Goal: Transaction & Acquisition: Subscribe to service/newsletter

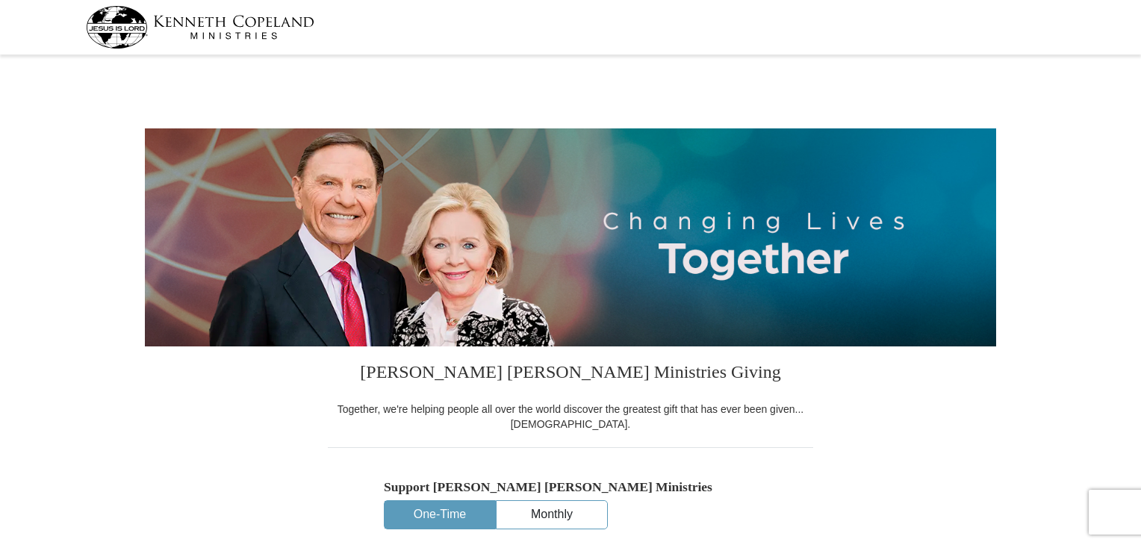
select select "WI"
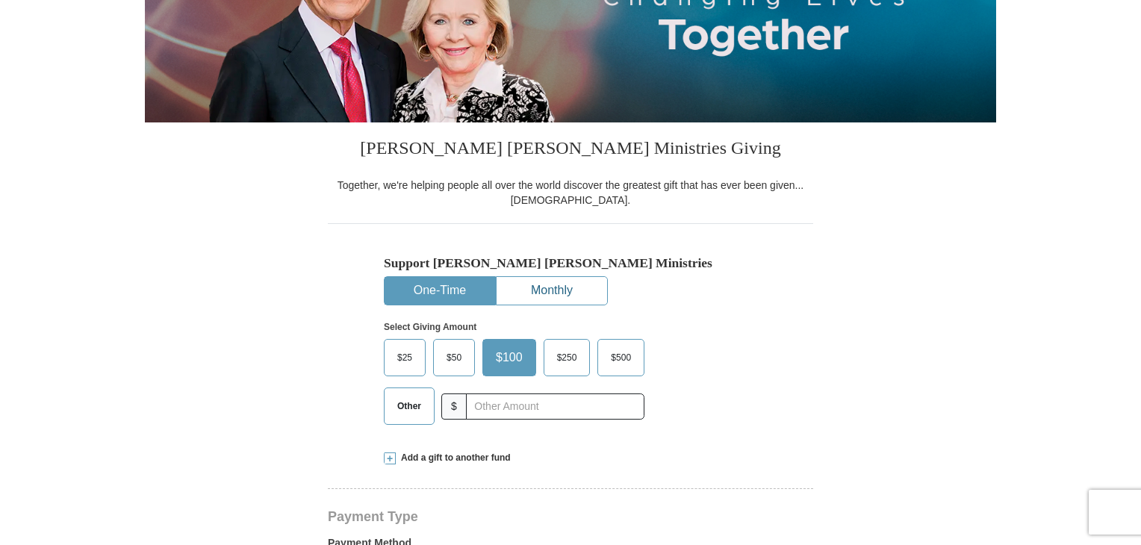
click at [550, 291] on button "Monthly" at bounding box center [552, 291] width 111 height 28
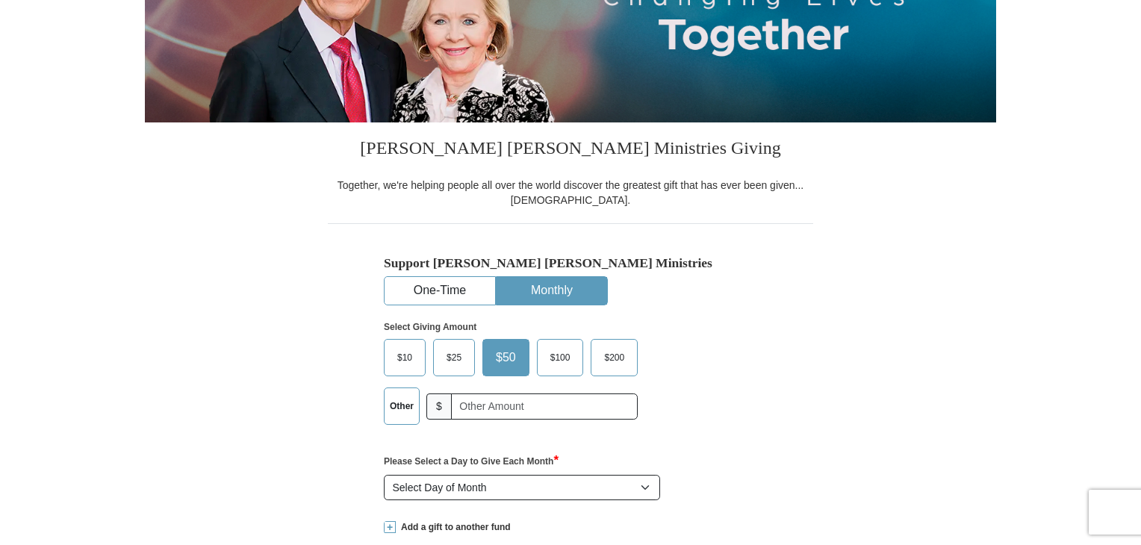
click at [502, 356] on span "$50" at bounding box center [505, 358] width 35 height 22
click at [0, 0] on input "$50" at bounding box center [0, 0] width 0 height 0
click at [469, 486] on select "Select Day of Month 1 2 3 4 5 6 7 8 9 10 11 12 13 14 15 16 17 18 19 20 21 22 23…" at bounding box center [522, 487] width 276 height 25
select select "10"
click at [384, 475] on select "Select Day of Month 1 2 3 4 5 6 7 8 9 10 11 12 13 14 15 16 17 18 19 20 21 22 23…" at bounding box center [522, 487] width 276 height 25
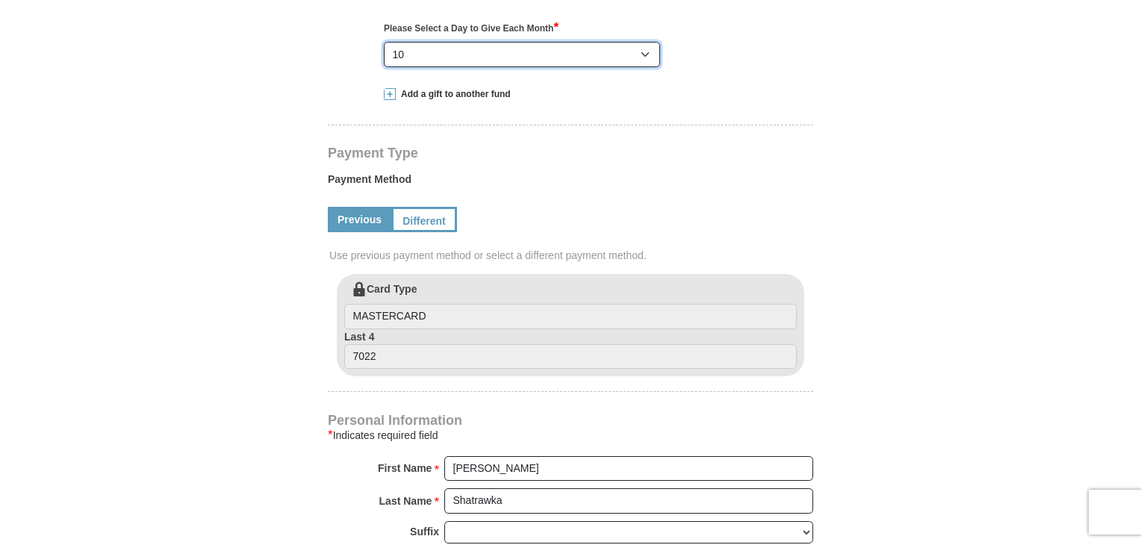
scroll to position [672, 0]
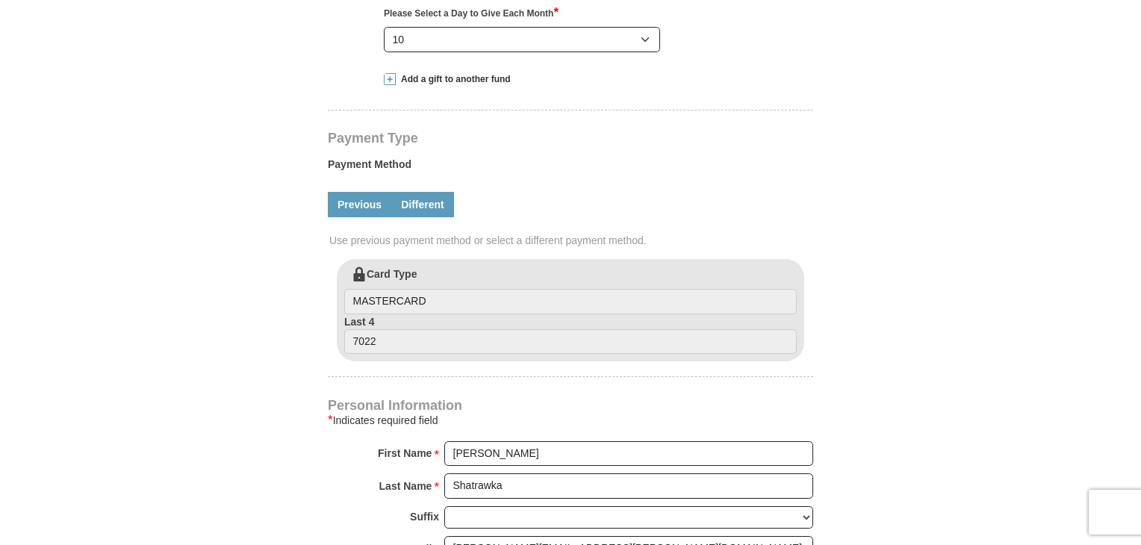
click at [427, 202] on link "Different" at bounding box center [422, 204] width 63 height 25
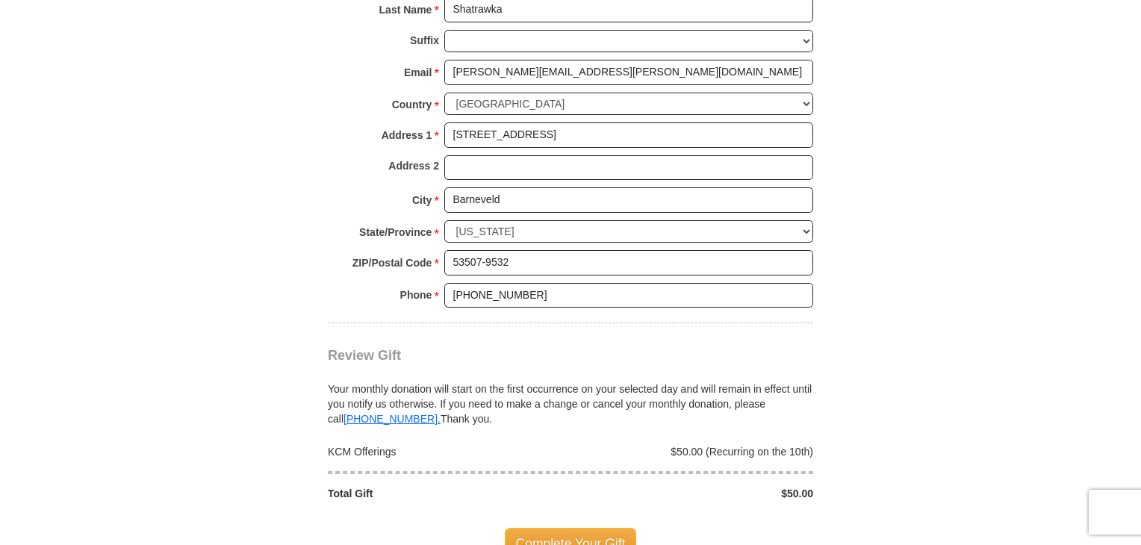
scroll to position [1419, 0]
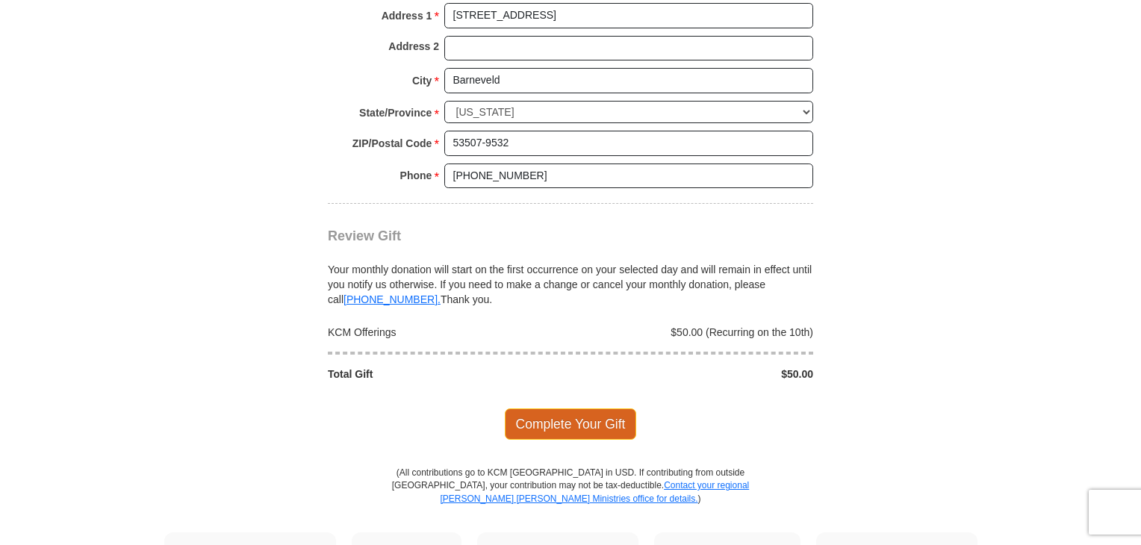
click at [565, 419] on span "Complete Your Gift" at bounding box center [571, 424] width 132 height 31
